Goal: Task Accomplishment & Management: Complete application form

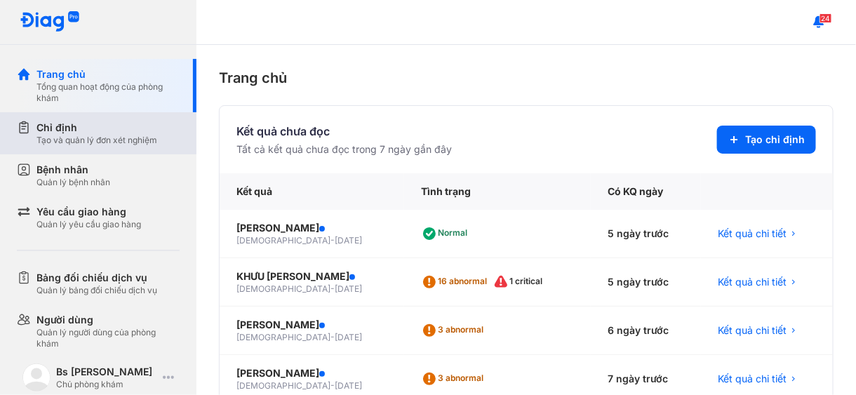
click at [85, 138] on div "Tạo và quản lý đơn xét nghiệm" at bounding box center [97, 140] width 121 height 11
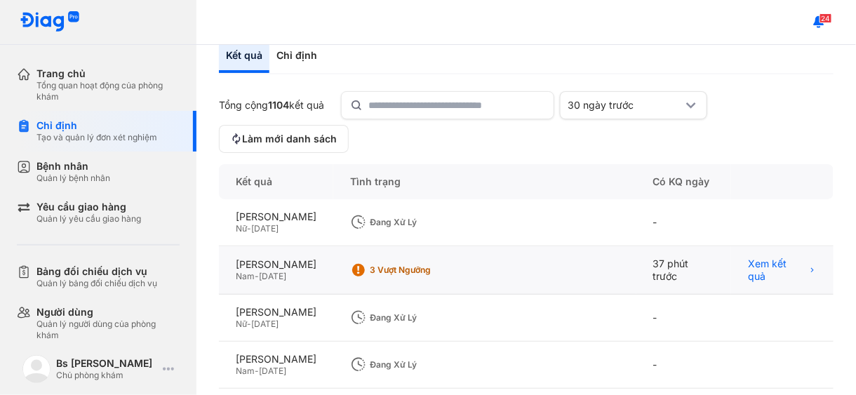
scroll to position [140, 0]
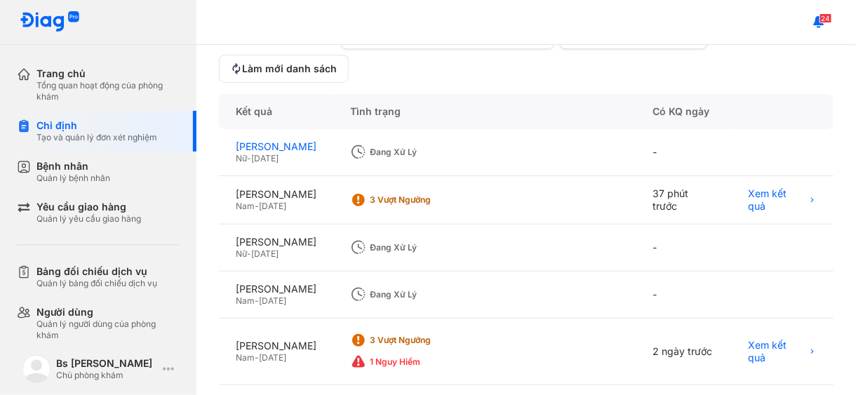
click at [286, 153] on div "[PERSON_NAME]" at bounding box center [276, 146] width 81 height 13
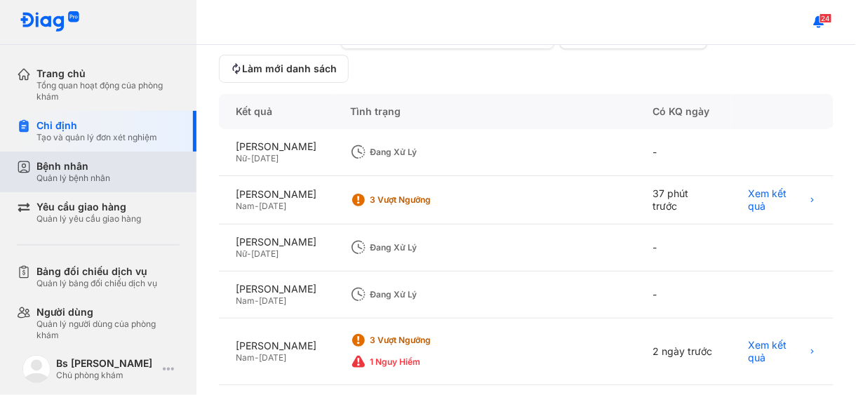
click at [102, 173] on div "Quản lý bệnh nhân" at bounding box center [74, 178] width 74 height 11
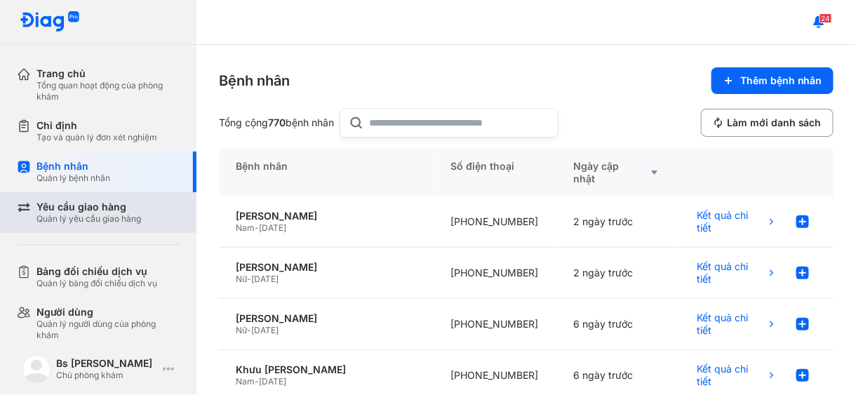
click at [91, 213] on div "Quản lý yêu cầu giao hàng" at bounding box center [89, 218] width 105 height 11
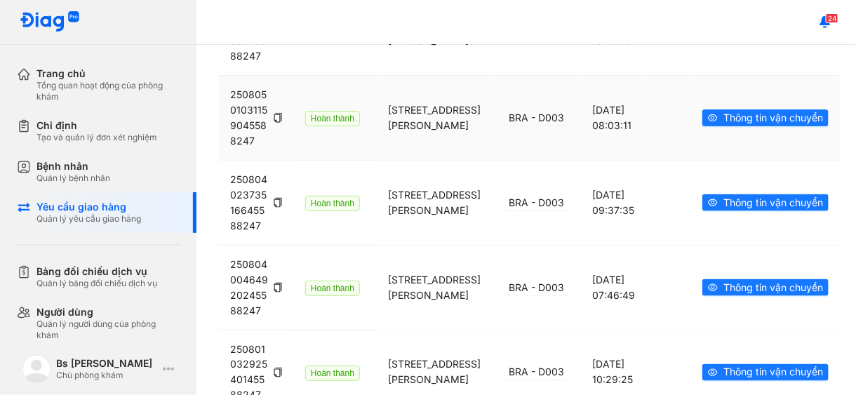
scroll to position [772, 0]
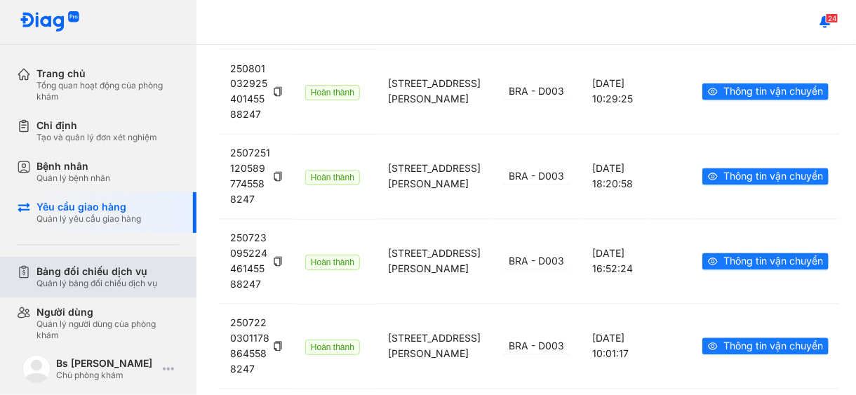
click at [79, 267] on div "Bảng đối chiếu dịch vụ" at bounding box center [97, 271] width 121 height 13
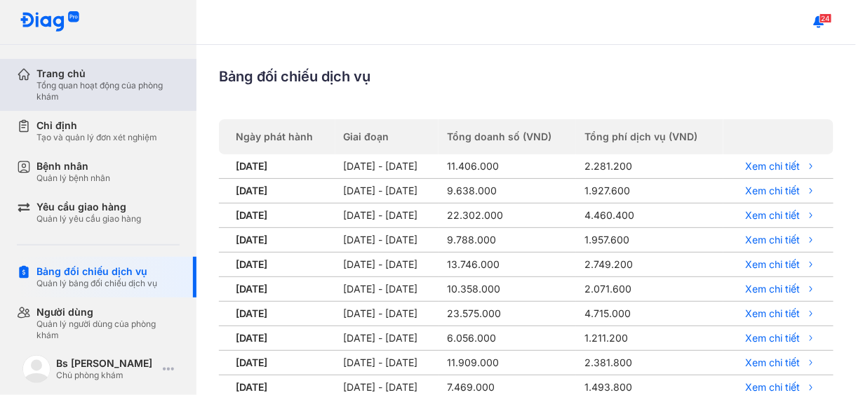
click at [51, 84] on div "Tổng quan hoạt động của phòng khám" at bounding box center [108, 91] width 143 height 22
click at [93, 74] on div "Trang chủ" at bounding box center [108, 73] width 143 height 13
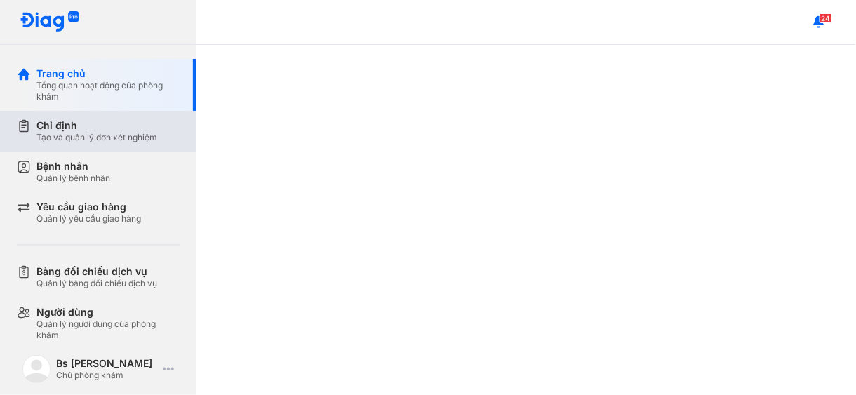
click at [93, 138] on div "Tạo và quản lý đơn xét nghiệm" at bounding box center [97, 137] width 121 height 11
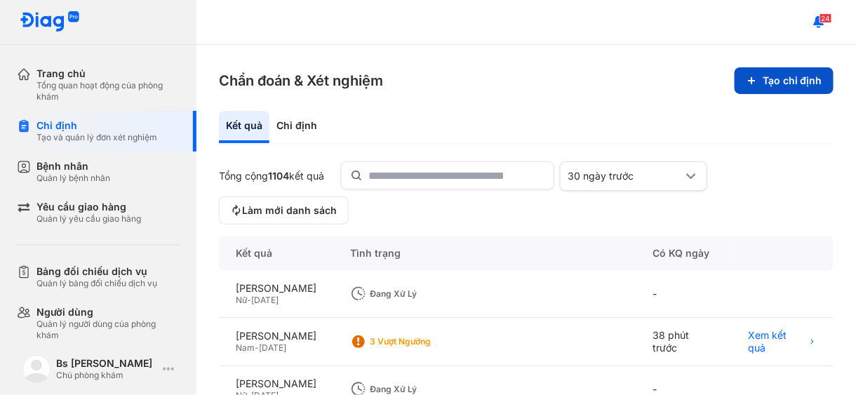
click at [798, 76] on button "Tạo chỉ định" at bounding box center [784, 80] width 99 height 27
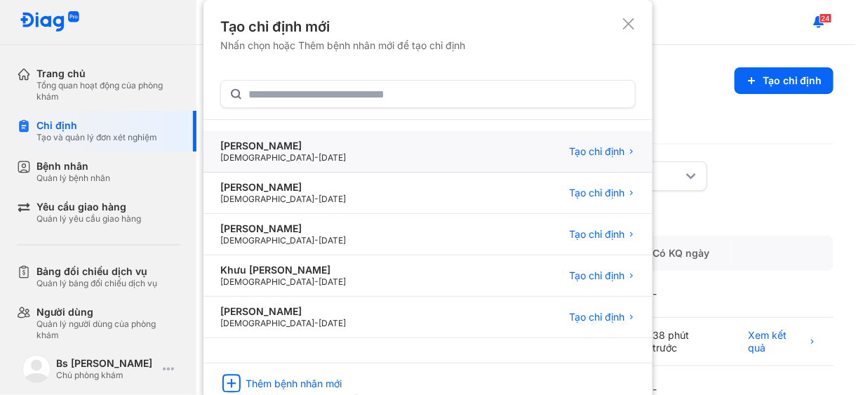
click at [308, 173] on div "TRẦN KHẮC TRÚC Male - 10/12/1967 Tạo chỉ định" at bounding box center [428, 193] width 449 height 41
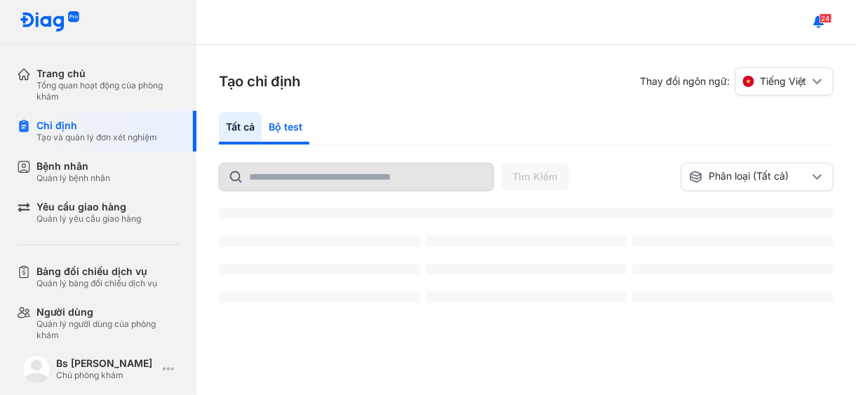
click at [288, 124] on div "Bộ test" at bounding box center [286, 128] width 48 height 32
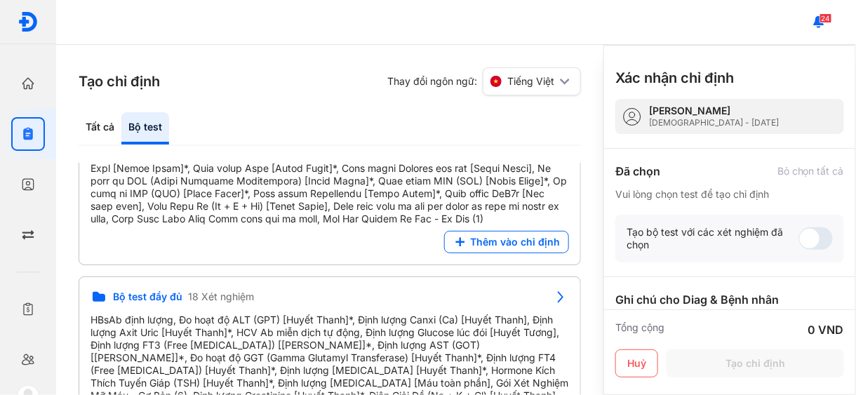
scroll to position [351, 0]
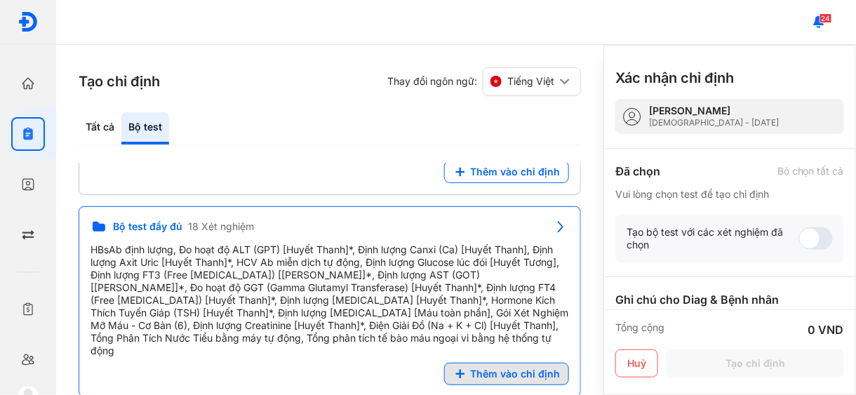
click at [501, 368] on span "Thêm vào chỉ định" at bounding box center [515, 374] width 90 height 13
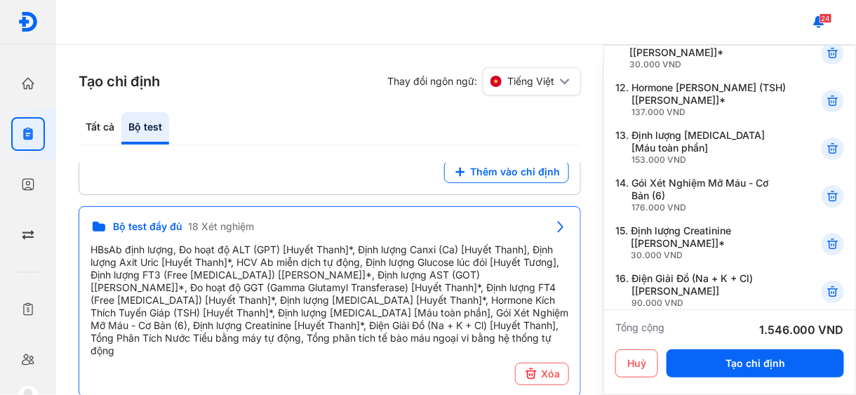
scroll to position [702, 0]
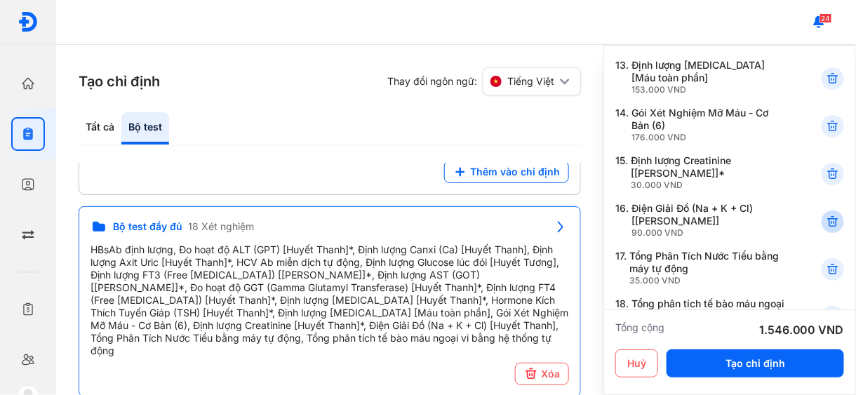
click at [828, 219] on use at bounding box center [833, 222] width 10 height 10
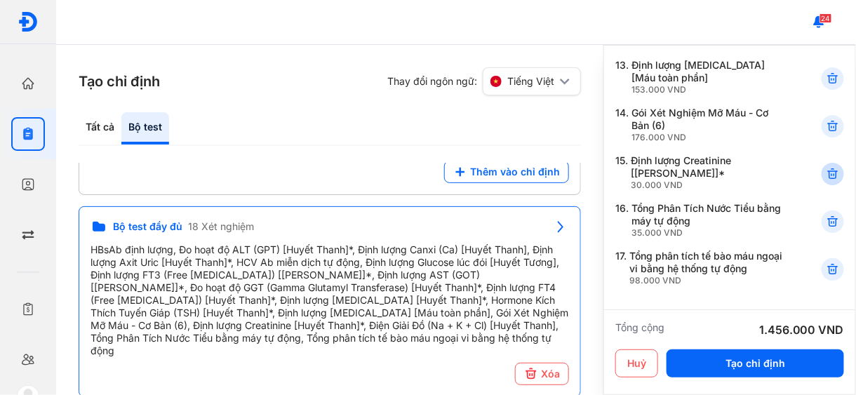
click at [828, 173] on use at bounding box center [833, 174] width 10 height 10
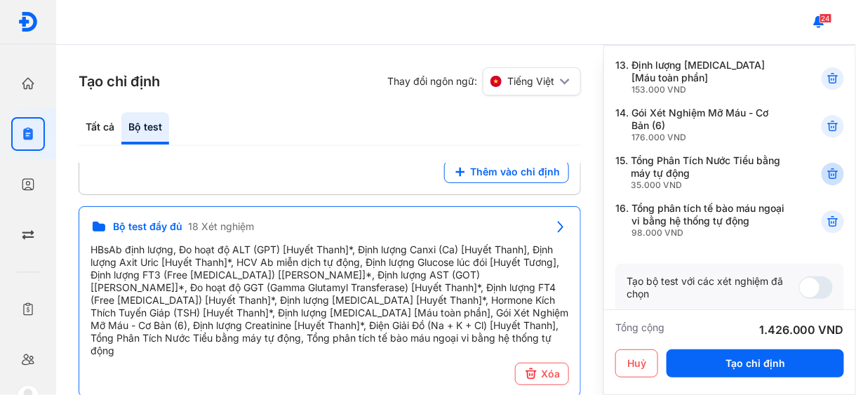
click at [826, 170] on icon at bounding box center [833, 174] width 14 height 14
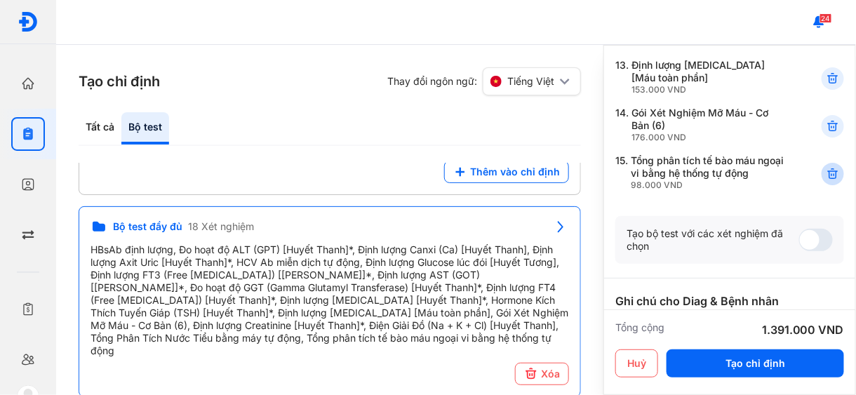
click at [828, 171] on use at bounding box center [833, 174] width 10 height 10
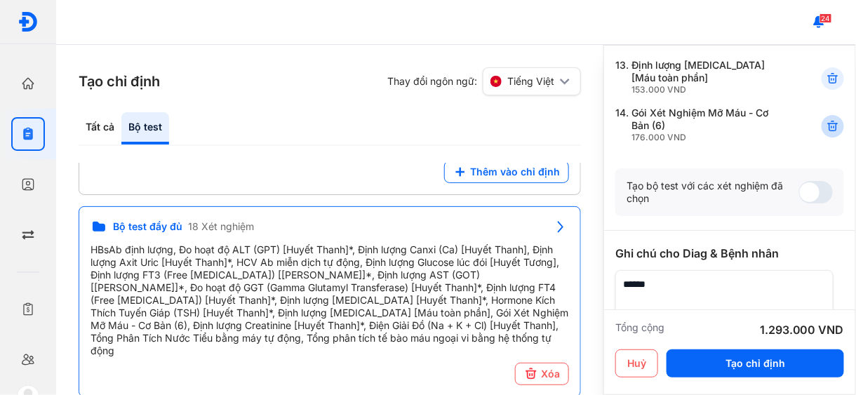
click at [826, 126] on icon at bounding box center [833, 126] width 14 height 14
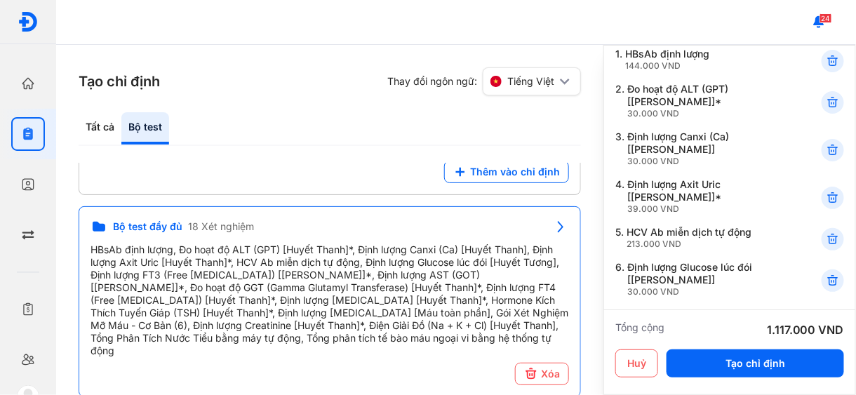
scroll to position [0, 0]
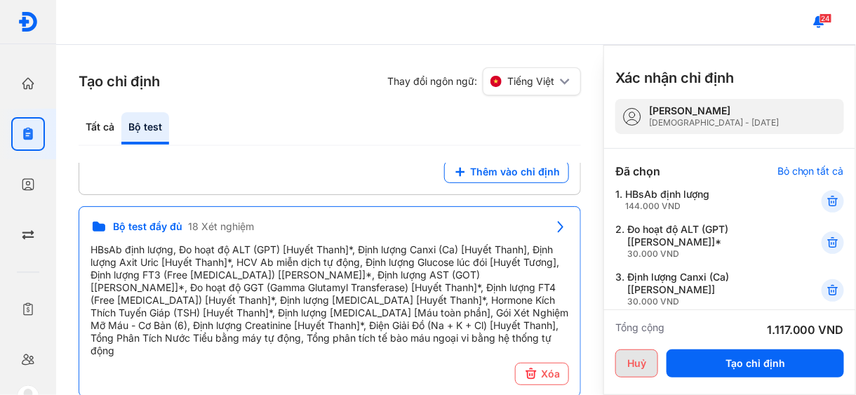
click at [644, 362] on button "Huỷ" at bounding box center [637, 364] width 43 height 28
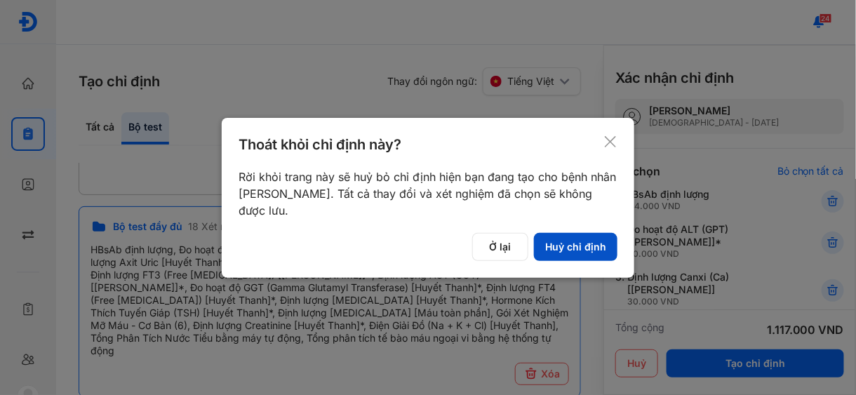
click at [564, 246] on button "Huỷ chỉ định" at bounding box center [576, 247] width 84 height 28
